Goal: Navigation & Orientation: Understand site structure

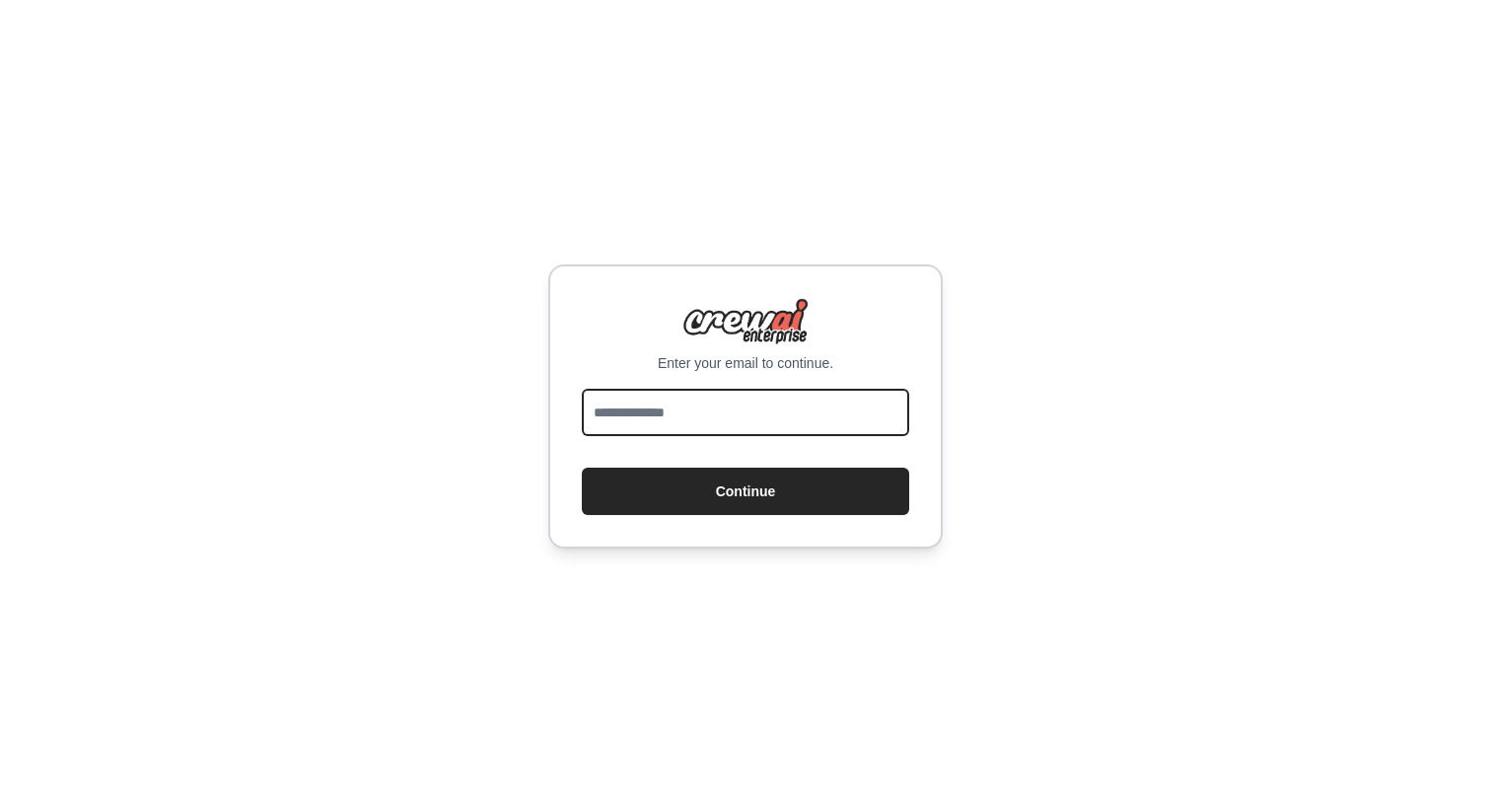
click at [805, 394] on input "email" at bounding box center [745, 412] width 327 height 47
type input "**********"
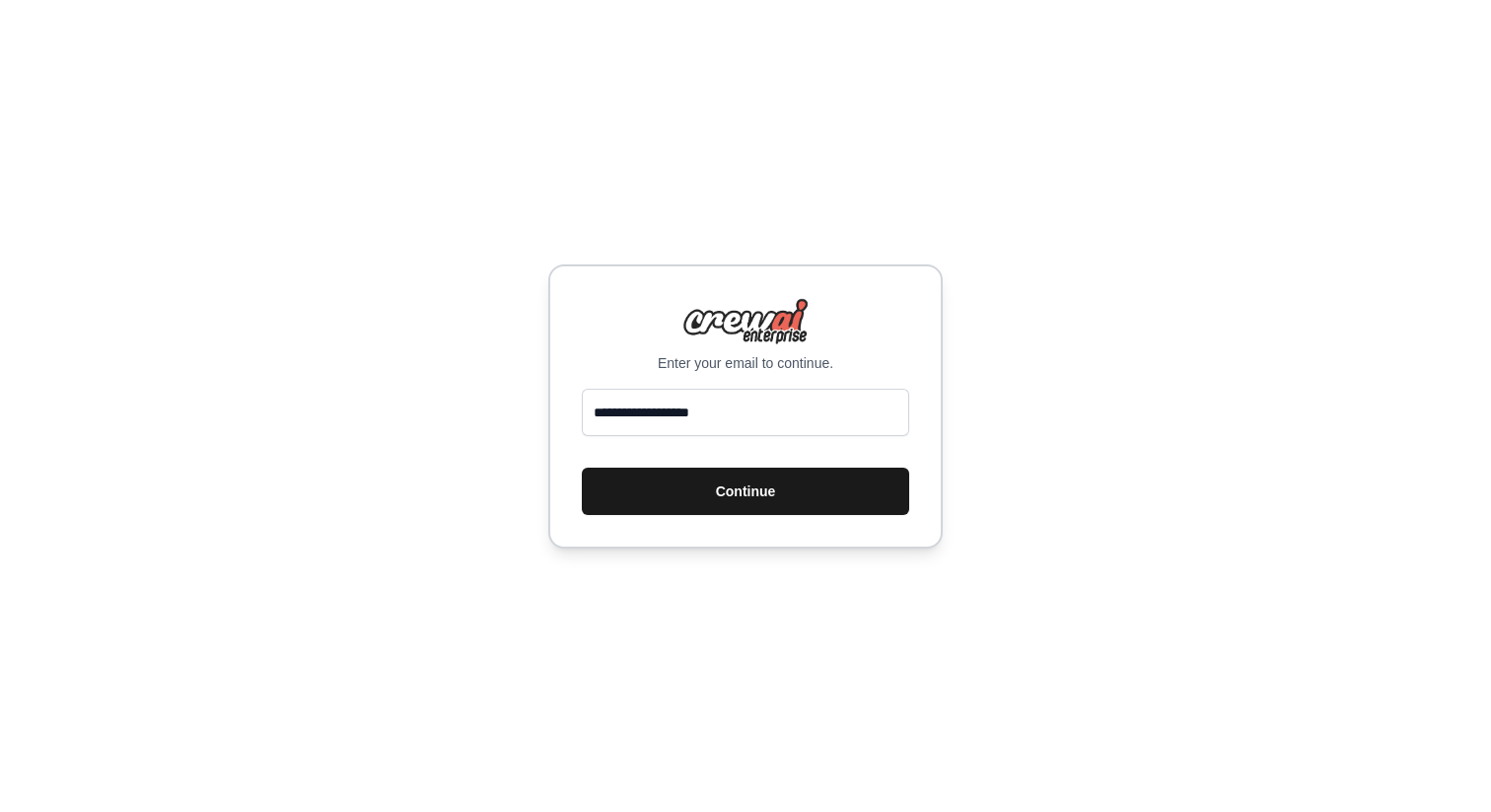
click at [754, 490] on button "Continue" at bounding box center [745, 491] width 327 height 47
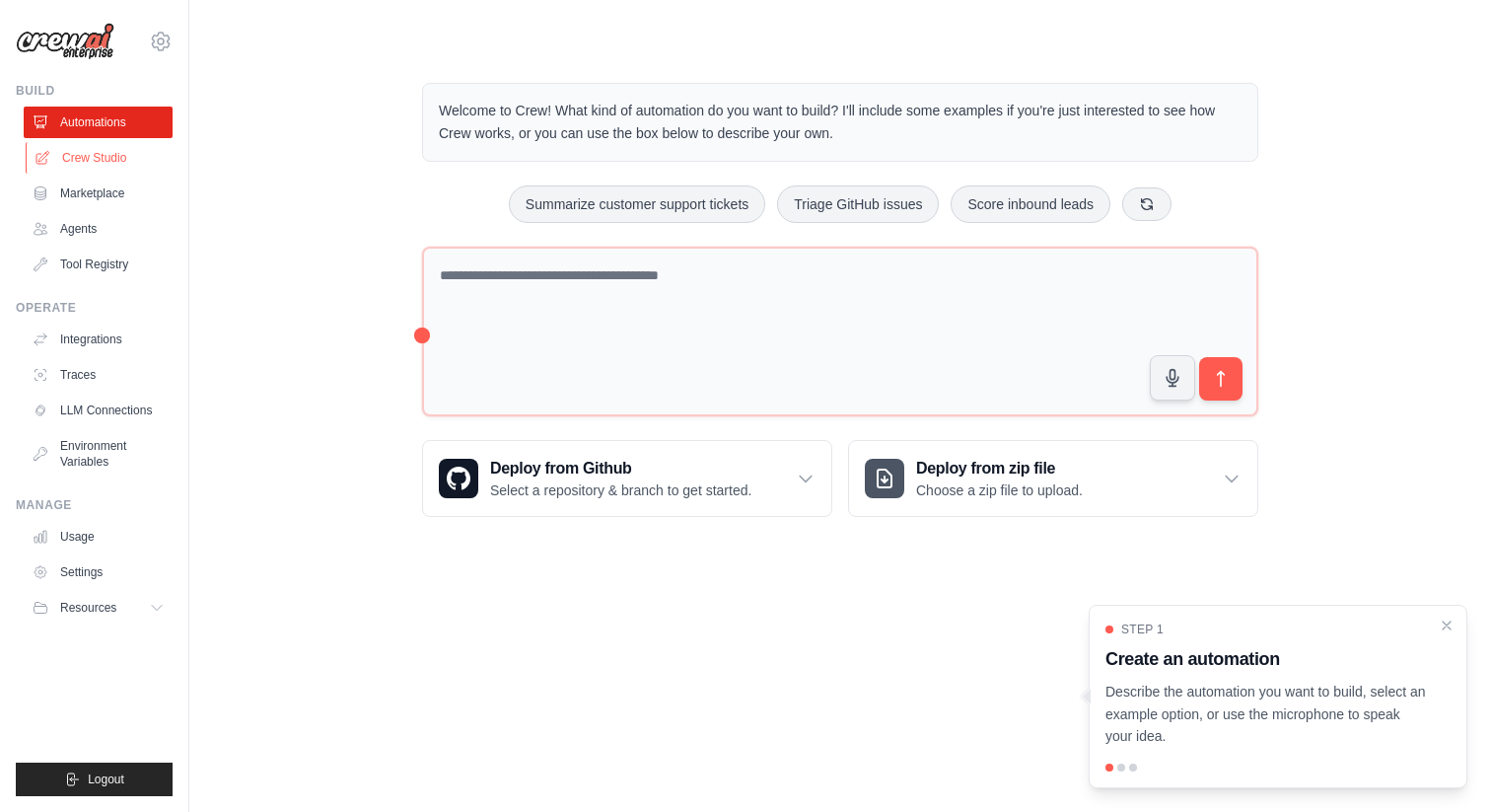
click at [115, 152] on link "Crew Studio" at bounding box center [100, 158] width 149 height 32
click at [95, 220] on link "Agents" at bounding box center [100, 229] width 149 height 32
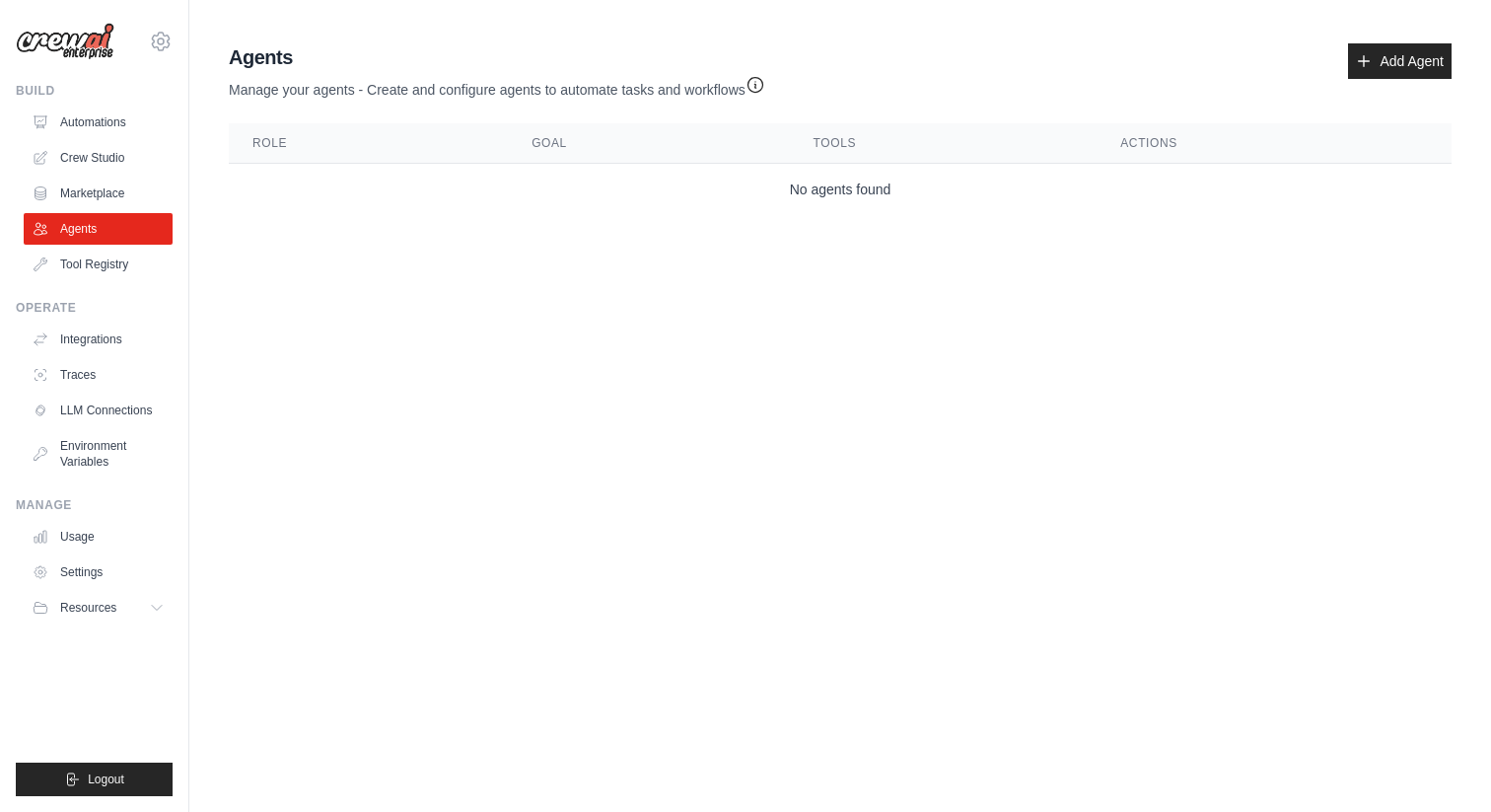
click at [846, 98] on div "Agents Manage your agents - Create and configure agents to automate tasks and w…" at bounding box center [841, 71] width 1223 height 56
click at [83, 543] on link "Usage" at bounding box center [100, 536] width 149 height 32
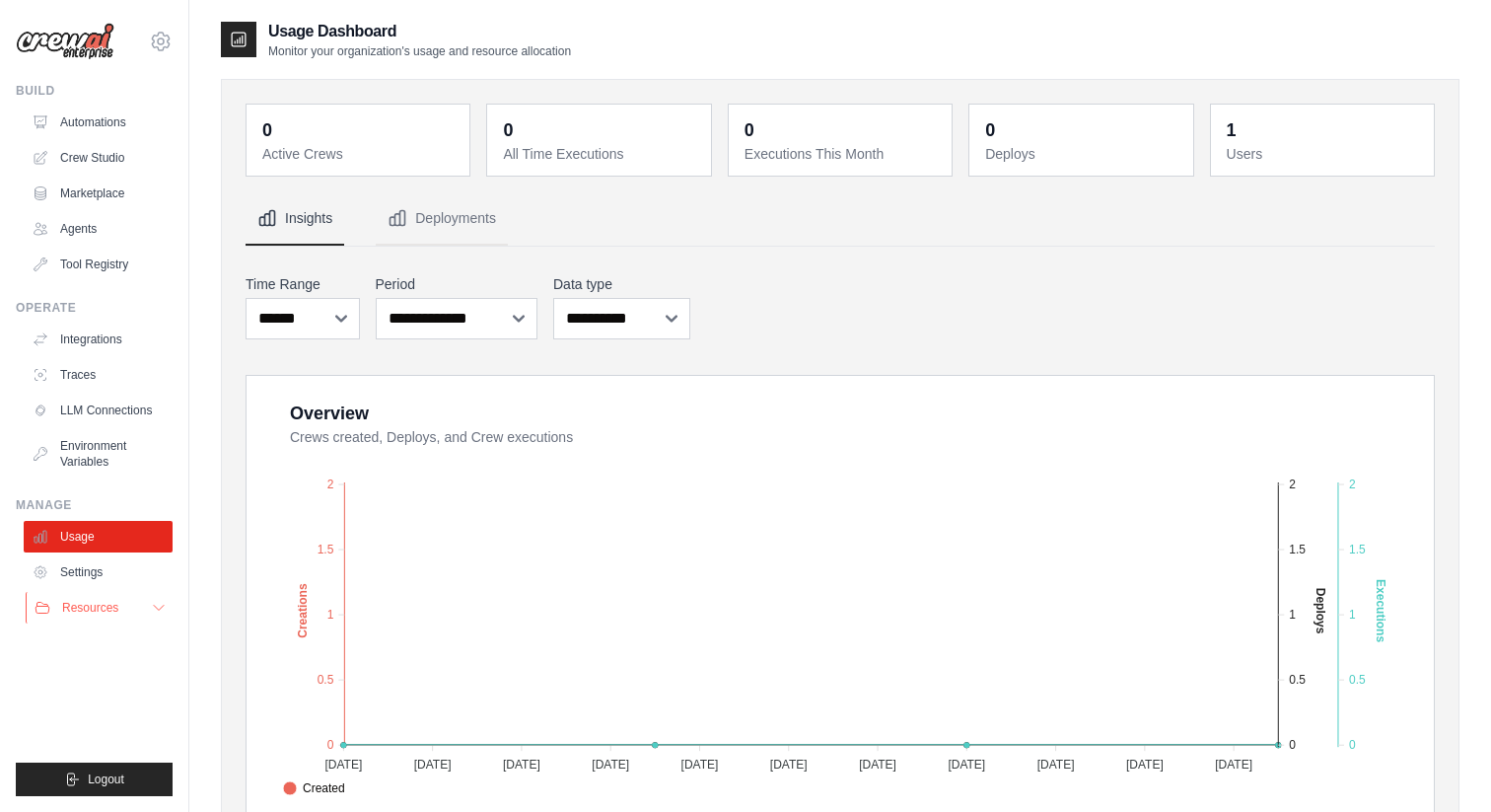
click at [140, 605] on button "Resources" at bounding box center [100, 608] width 149 height 32
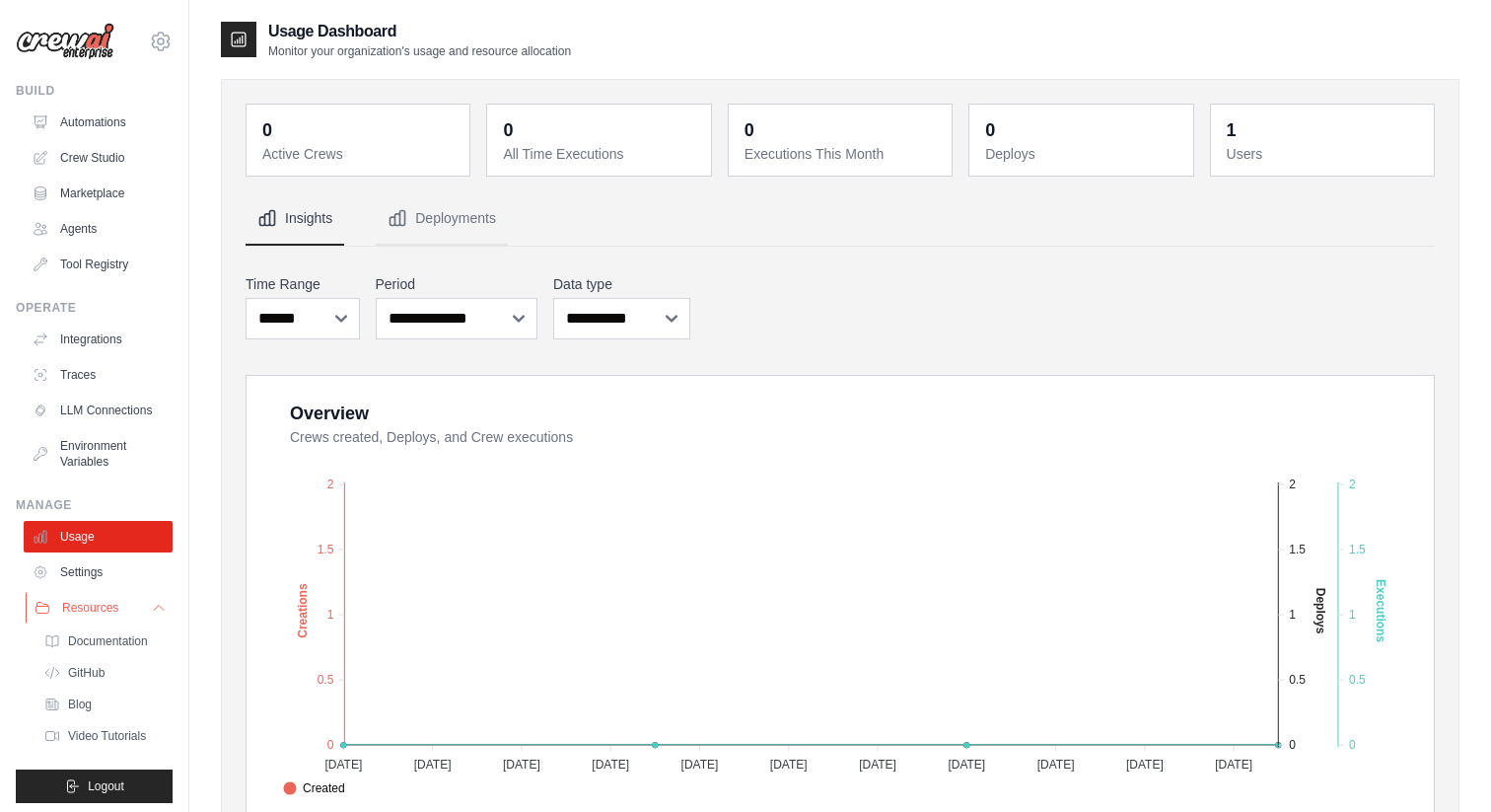
click at [140, 605] on button "Resources" at bounding box center [100, 608] width 149 height 32
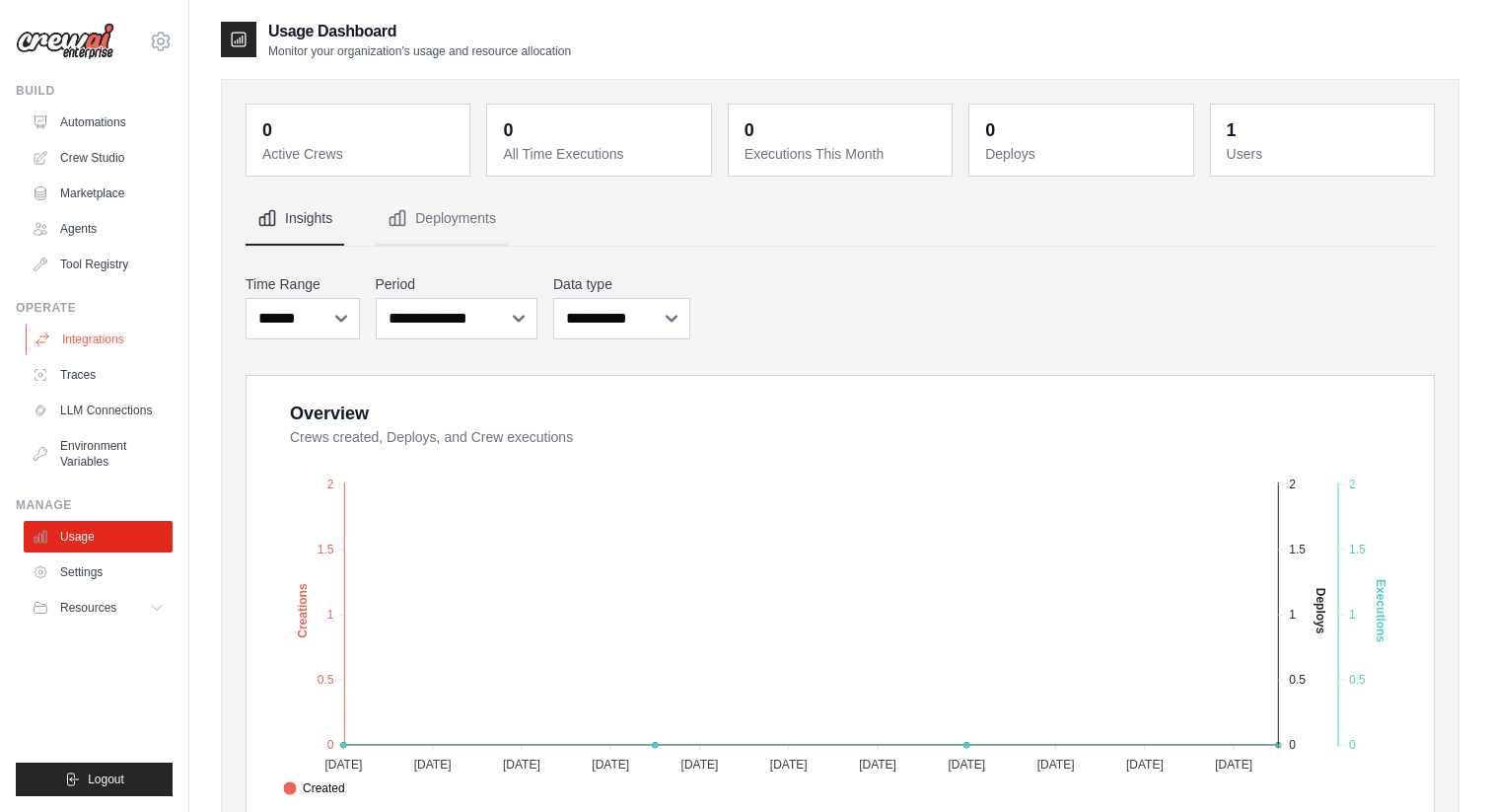
click at [116, 347] on link "Integrations" at bounding box center [100, 339] width 149 height 32
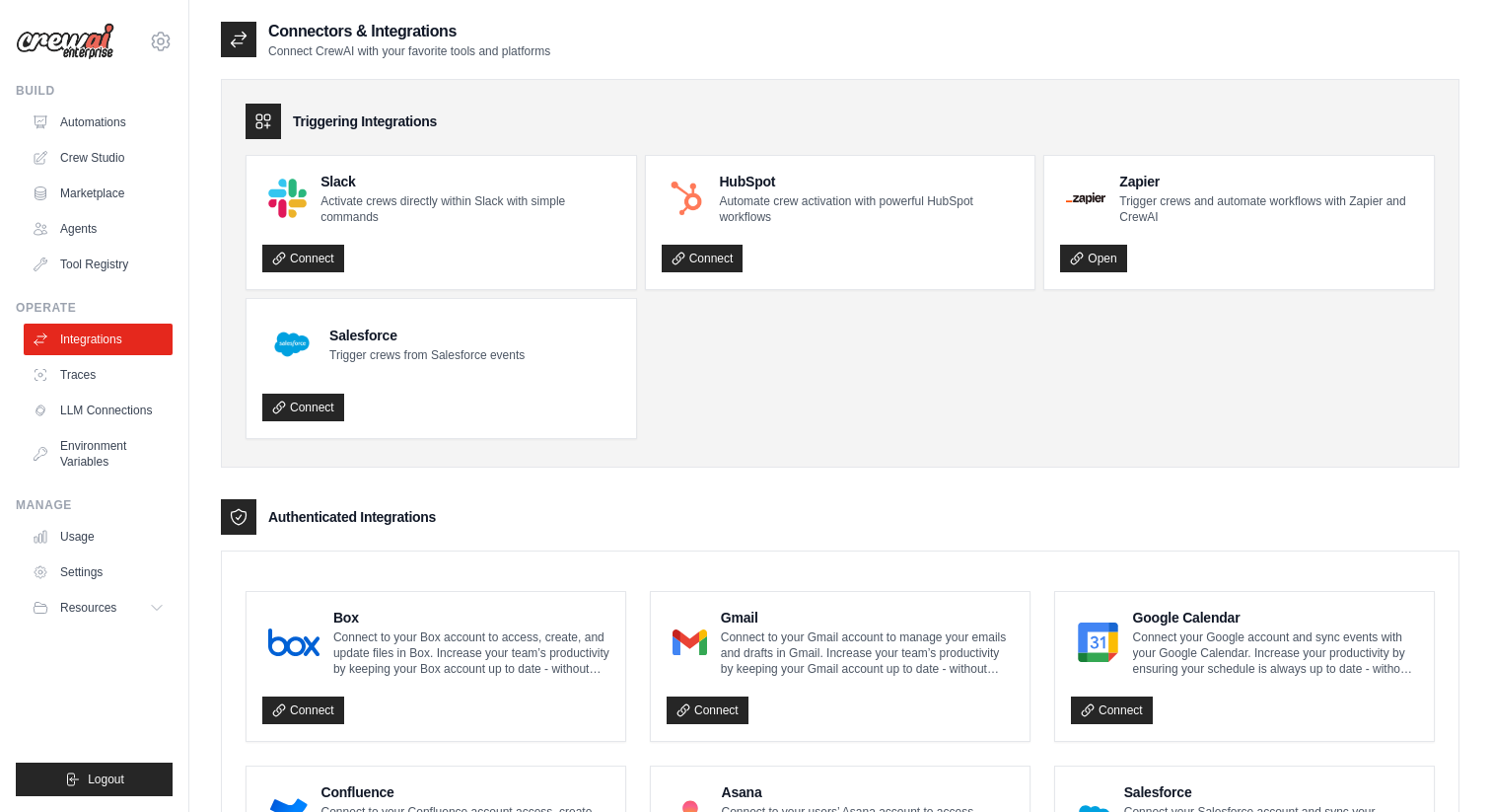
click at [756, 380] on ul "Slack Activate crews directly within Slack with simple commands Connect HubSpot…" at bounding box center [841, 296] width 1190 height 284
click at [787, 397] on ul "Slack Activate crews directly within Slack with simple commands Connect HubSpot…" at bounding box center [841, 296] width 1190 height 284
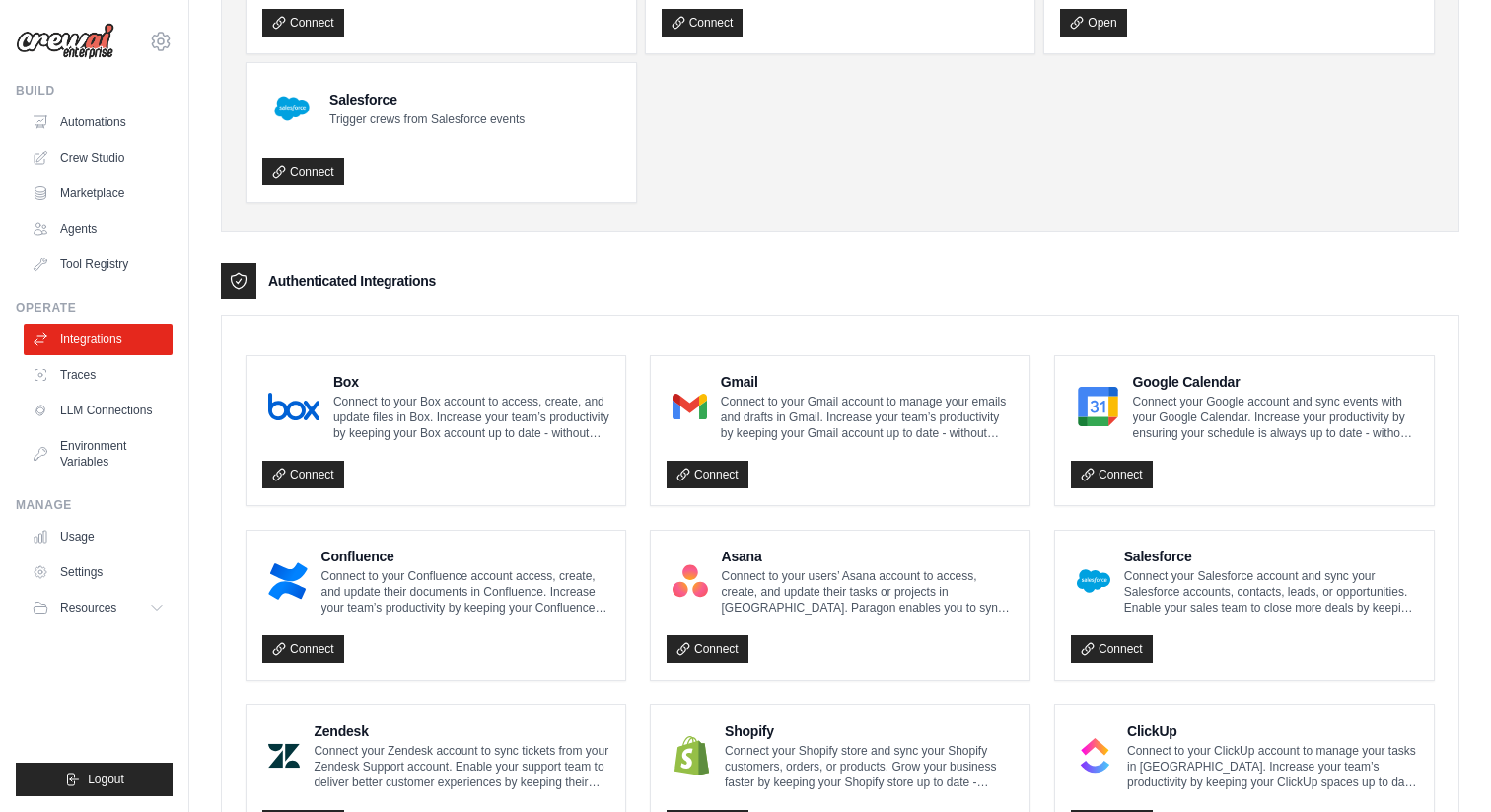
scroll to position [351, 0]
